Goal: Find specific page/section: Find specific page/section

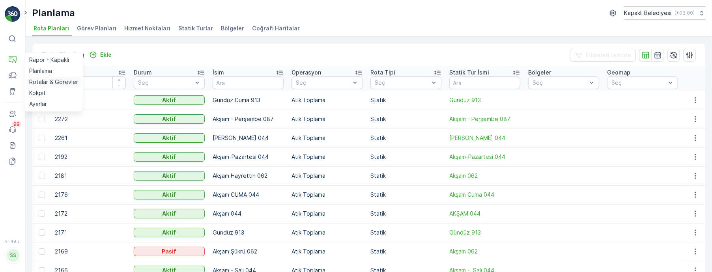
click at [58, 79] on p "Rotalar & Görevler" at bounding box center [53, 82] width 49 height 8
